Goal: Download file/media

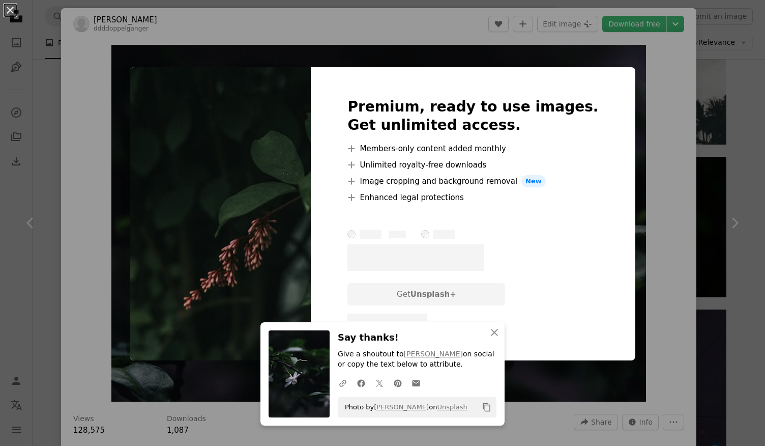
scroll to position [1170, 0]
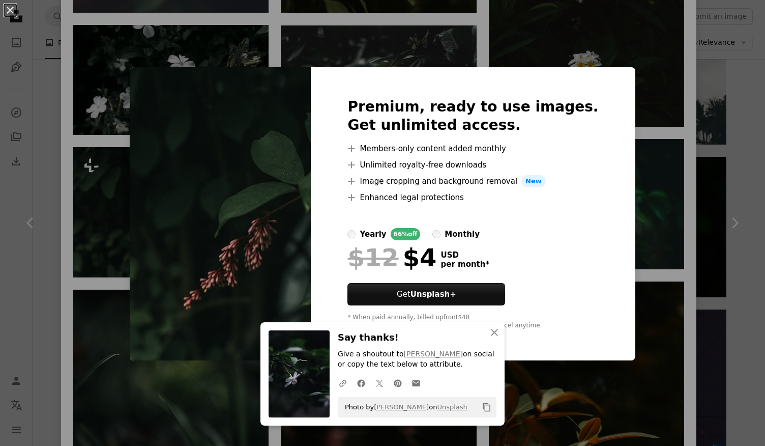
click at [598, 156] on div "Premium, ready to use images. Get unlimited access. A plus sign Members-only co…" at bounding box center [473, 213] width 324 height 293
drag, startPoint x: 642, startPoint y: 147, endPoint x: 634, endPoint y: 147, distance: 8.1
click at [643, 147] on div "An X shape An X shape Close Say thanks! Give a shoutout to [PERSON_NAME] on soc…" at bounding box center [382, 223] width 765 height 446
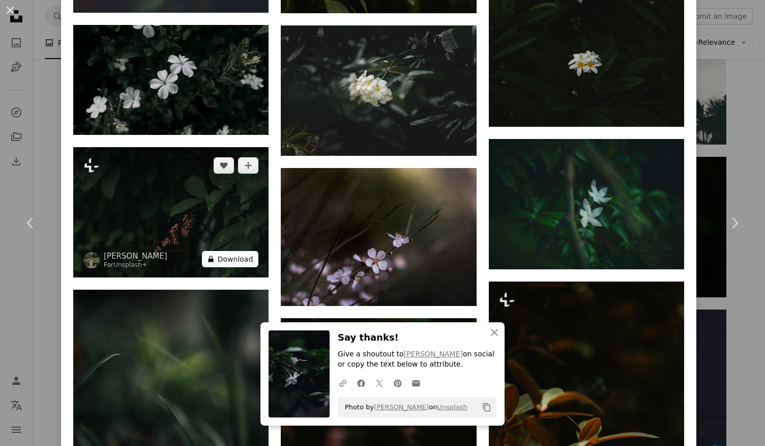
click at [223, 251] on button "A lock Download" at bounding box center [230, 259] width 57 height 16
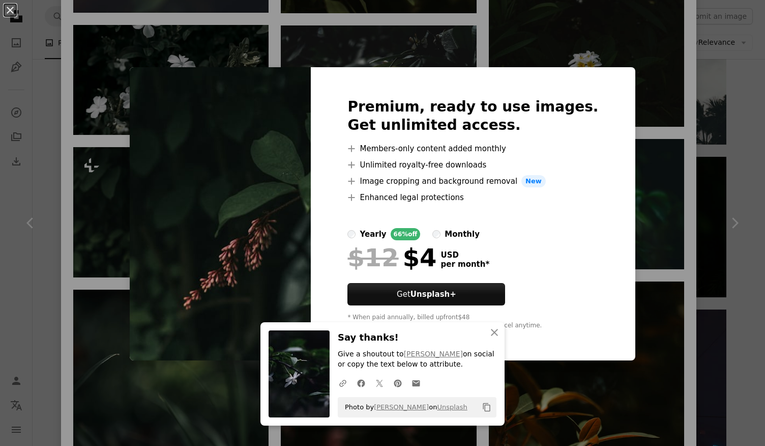
click at [631, 160] on div "An X shape An X shape Close Say thanks! Give a shoutout to [PERSON_NAME] on soc…" at bounding box center [382, 223] width 765 height 446
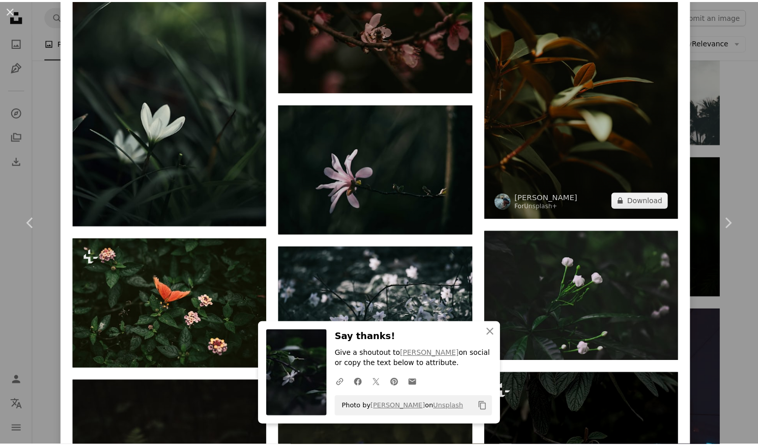
scroll to position [1882, 0]
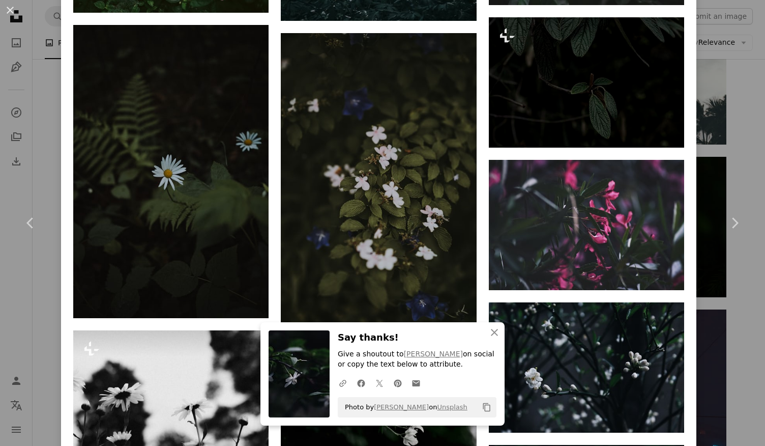
click at [712, 104] on div "An X shape Chevron left Chevron right An X shape Close Say thanks! Give a shout…" at bounding box center [382, 223] width 765 height 446
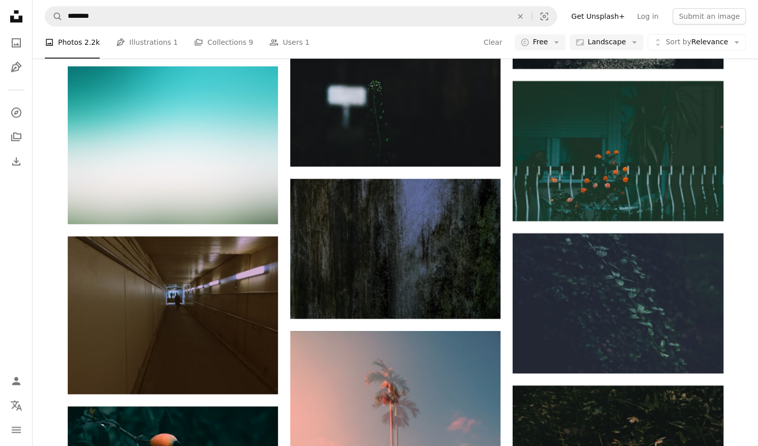
scroll to position [5249, 0]
